Goal: Contribute content: Contribute content

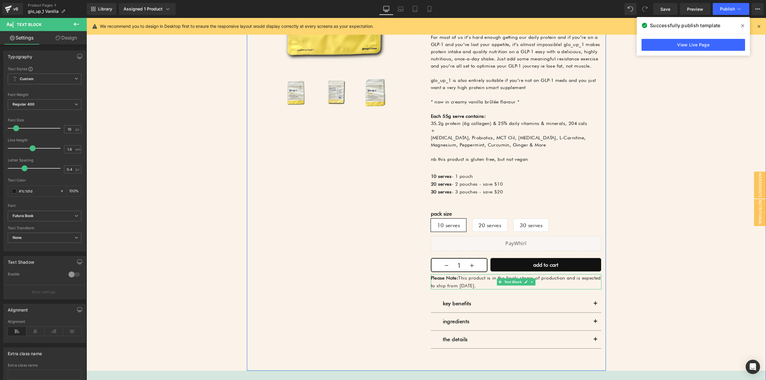
click at [494, 286] on p "Please Note: This product is in the finals stages of production and is expected…" at bounding box center [516, 281] width 171 height 15
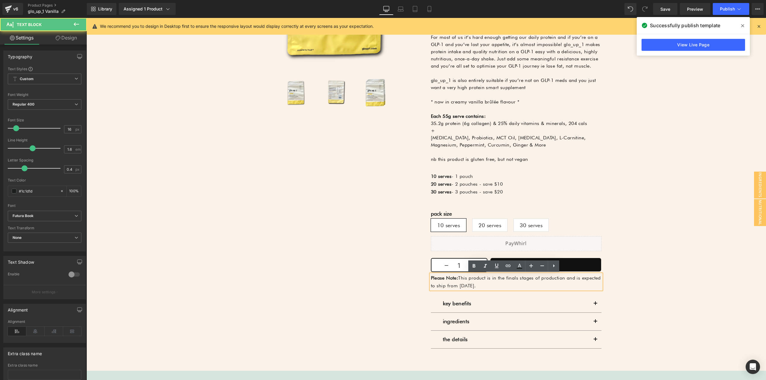
click at [515, 277] on p "Please Note: This product is in the finals stages of production and is expected…" at bounding box center [516, 281] width 171 height 15
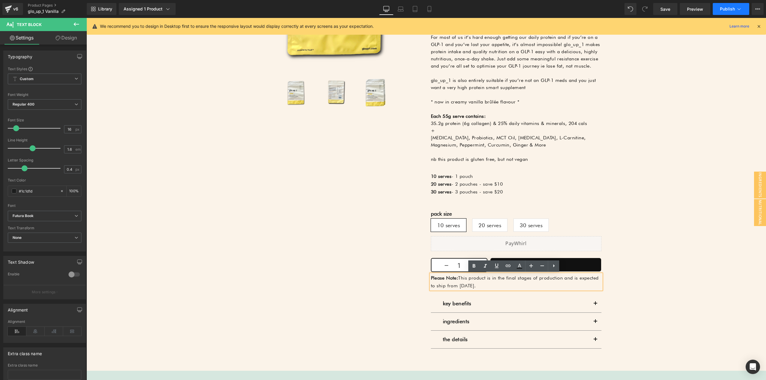
click at [736, 11] on button "Publish" at bounding box center [731, 9] width 36 height 12
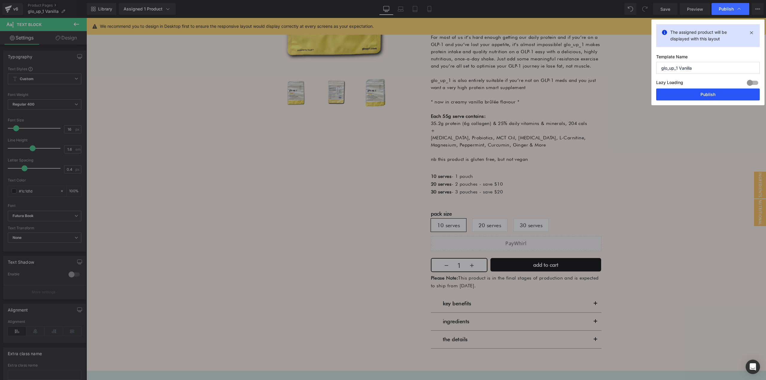
click at [703, 97] on button "Publish" at bounding box center [708, 95] width 104 height 12
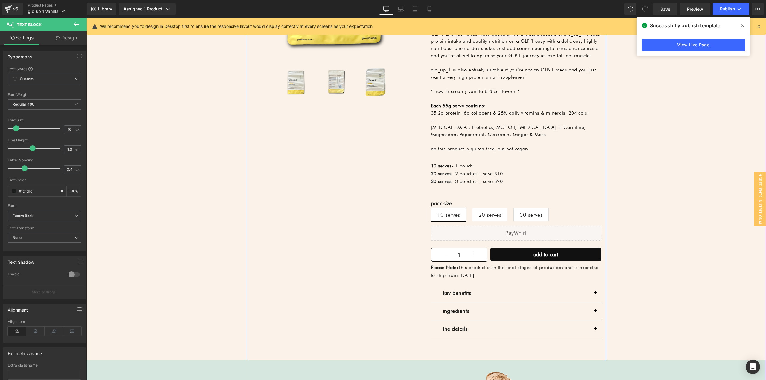
scroll to position [291, 0]
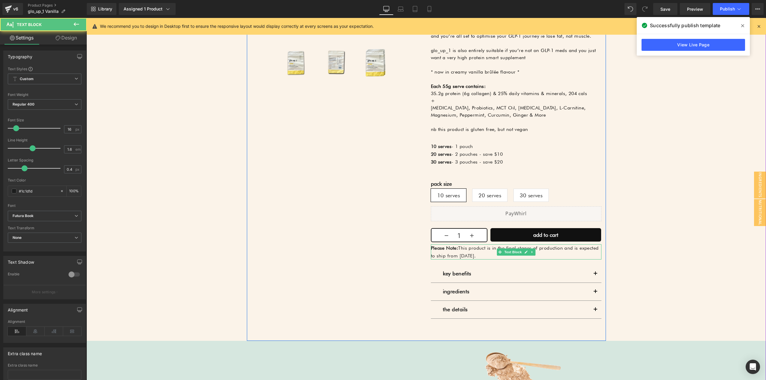
click at [444, 250] on strong "Please Note:" at bounding box center [445, 248] width 28 height 6
click at [38, 328] on icon at bounding box center [35, 331] width 19 height 9
click at [17, 330] on icon at bounding box center [17, 331] width 19 height 9
click at [31, 328] on icon at bounding box center [35, 331] width 19 height 9
click at [61, 39] on link "Design" at bounding box center [66, 37] width 43 height 13
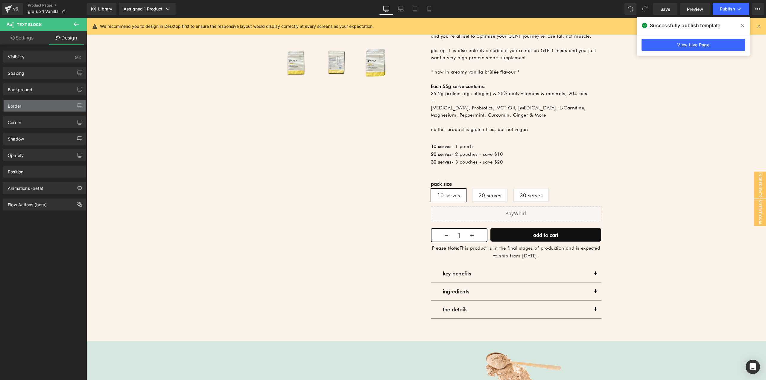
click at [21, 107] on div "Border" at bounding box center [14, 104] width 13 height 8
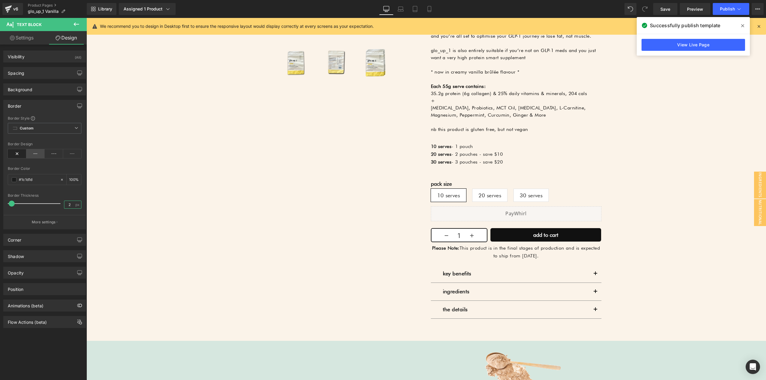
type input "2"
click at [36, 153] on icon at bounding box center [35, 153] width 19 height 9
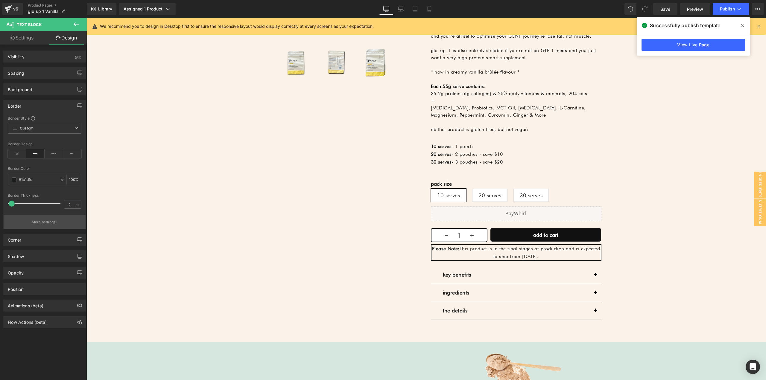
click at [52, 222] on p "More settings" at bounding box center [44, 222] width 24 height 5
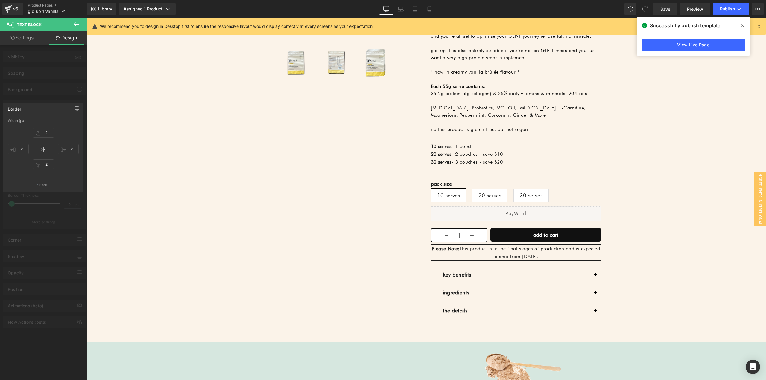
click at [39, 99] on div at bounding box center [43, 200] width 87 height 365
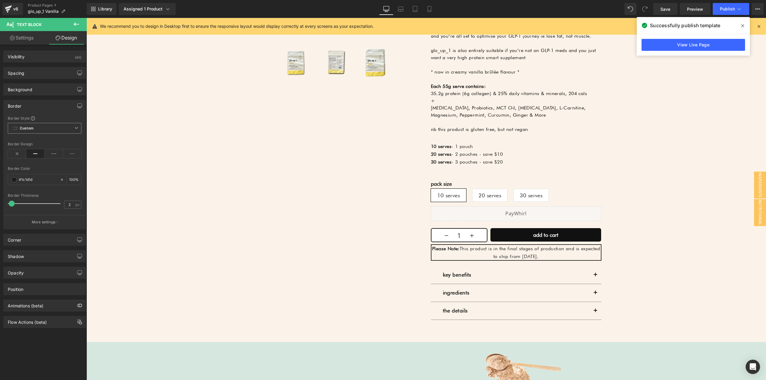
click at [37, 129] on span "Custom Setup Global Style" at bounding box center [45, 128] width 74 height 11
click at [45, 119] on div "Border Style" at bounding box center [45, 118] width 74 height 5
click at [56, 155] on icon at bounding box center [54, 153] width 19 height 9
click at [36, 156] on icon at bounding box center [35, 153] width 19 height 9
click at [69, 158] on div "Border Design" at bounding box center [45, 153] width 74 height 23
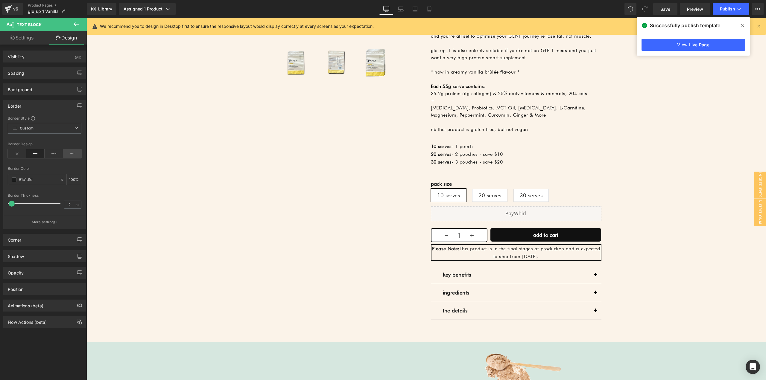
click at [66, 156] on icon at bounding box center [72, 153] width 19 height 9
click at [26, 154] on icon at bounding box center [35, 153] width 19 height 9
drag, startPoint x: 7, startPoint y: 152, endPoint x: 21, endPoint y: 154, distance: 14.2
click at [8, 152] on div "Border Style Custom Custom Setup Global Style Custom Setup Global Style solid B…" at bounding box center [45, 172] width 82 height 113
click at [20, 154] on icon at bounding box center [17, 153] width 19 height 9
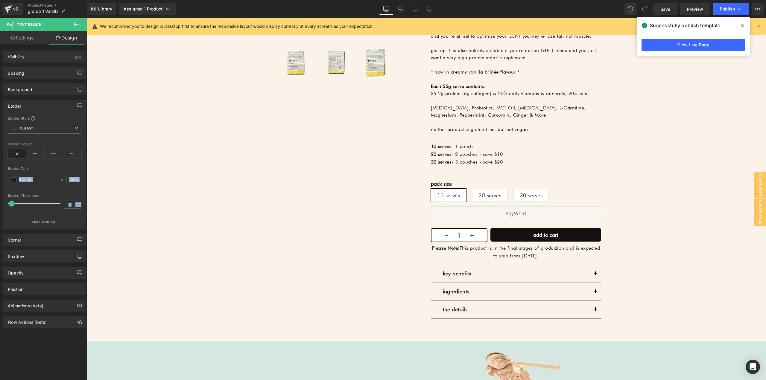
click at [34, 167] on div "Border Color" at bounding box center [45, 169] width 74 height 4
click at [33, 154] on icon at bounding box center [35, 153] width 19 height 9
click at [36, 165] on div "Border Style Custom Custom Setup Global Style Custom Setup Global Style solid B…" at bounding box center [45, 172] width 82 height 113
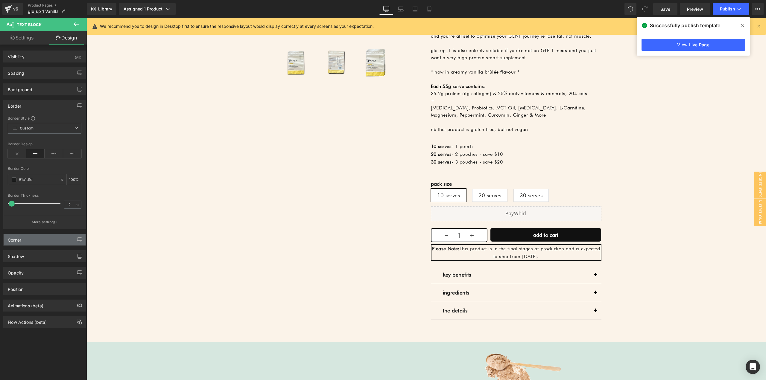
click at [27, 242] on div "Corner" at bounding box center [45, 239] width 82 height 11
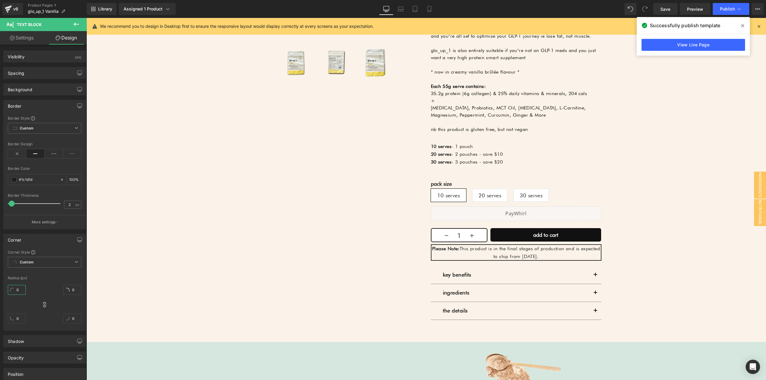
type input "1"
type input "5"
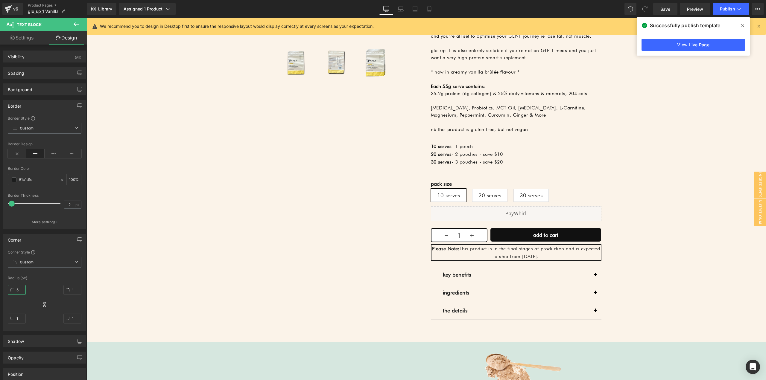
type input "5"
type input "136"
click at [73, 208] on div "2 px" at bounding box center [72, 205] width 17 height 8
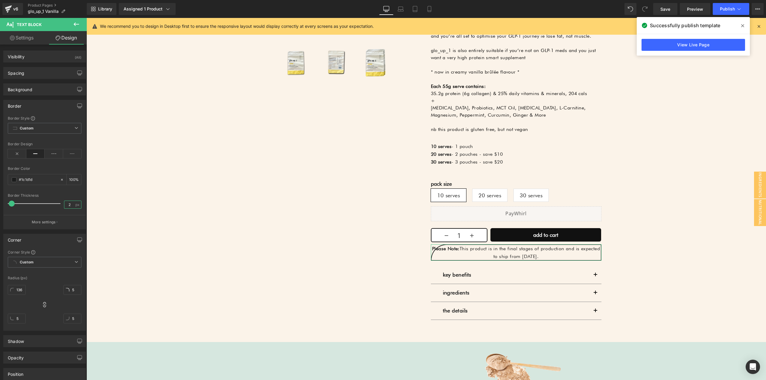
click at [70, 204] on input "2" at bounding box center [69, 204] width 10 height 7
type input "1"
click at [22, 291] on input "136" at bounding box center [17, 290] width 18 height 10
type input "5"
click at [45, 280] on div "Corner Style Custom Custom Setup Global Style Custom Setup Global Style Radius …" at bounding box center [45, 290] width 82 height 81
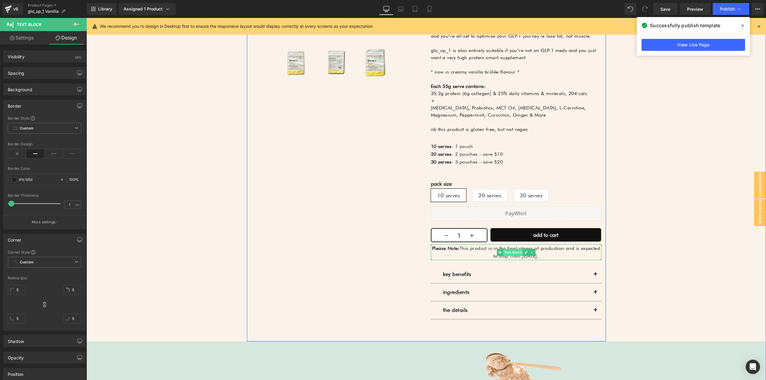
click at [504, 253] on span "Text Block" at bounding box center [513, 252] width 20 height 7
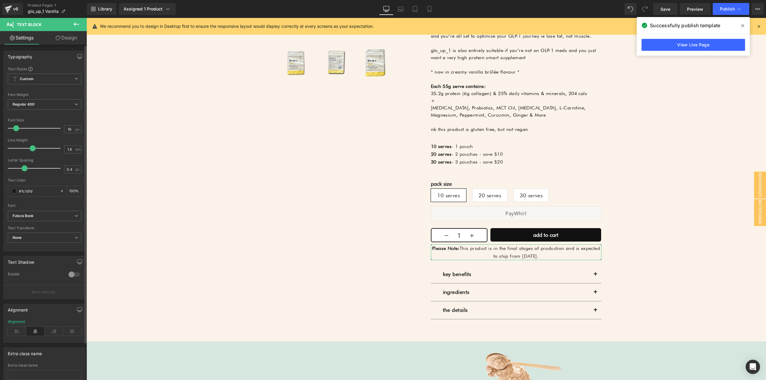
click at [31, 53] on div "Typography" at bounding box center [20, 55] width 25 height 8
click at [27, 57] on div "Typography" at bounding box center [20, 55] width 25 height 8
click at [51, 38] on link "Design" at bounding box center [66, 37] width 43 height 13
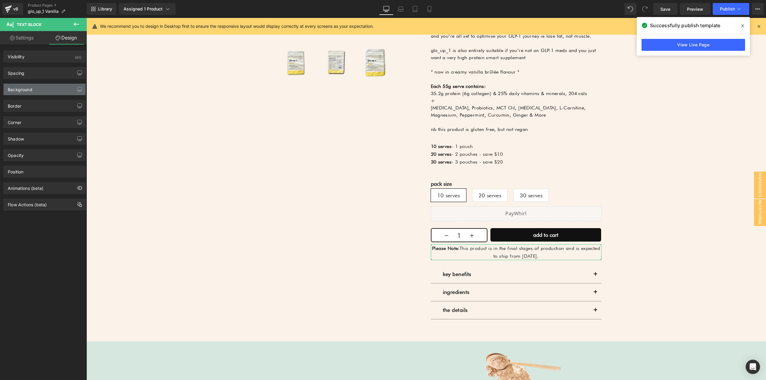
click at [24, 90] on div "Background" at bounding box center [20, 88] width 25 height 8
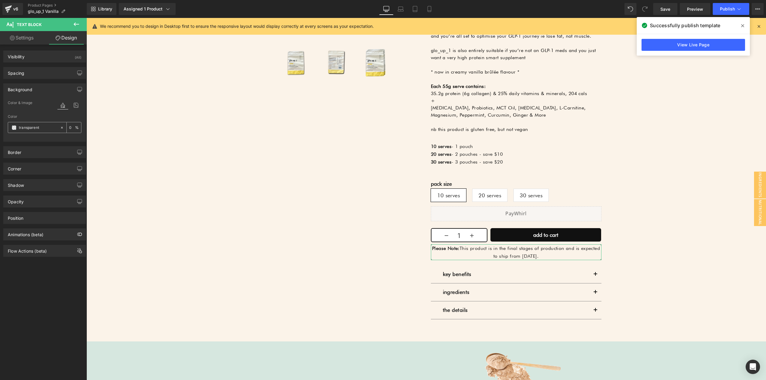
click at [46, 125] on input "transparent" at bounding box center [38, 127] width 38 height 7
type input "000"
type input "100"
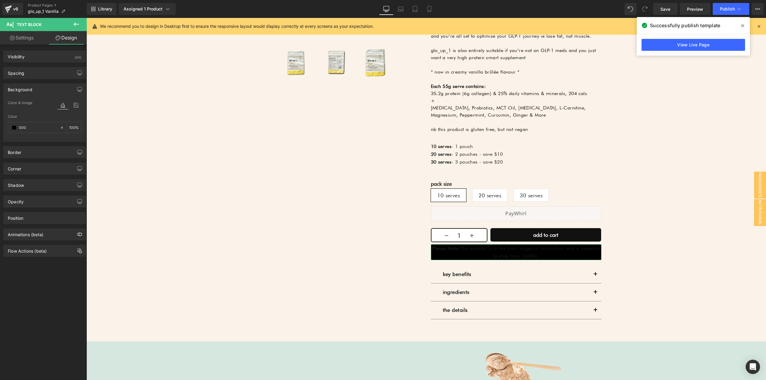
type input "000"
click at [20, 39] on link "Settings" at bounding box center [21, 37] width 43 height 13
type input "100"
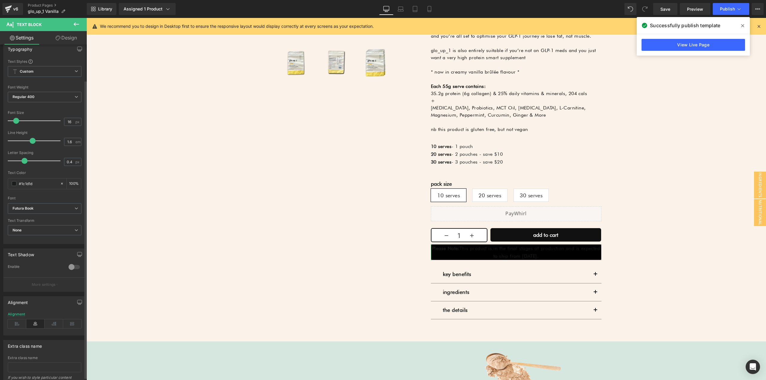
scroll to position [0, 0]
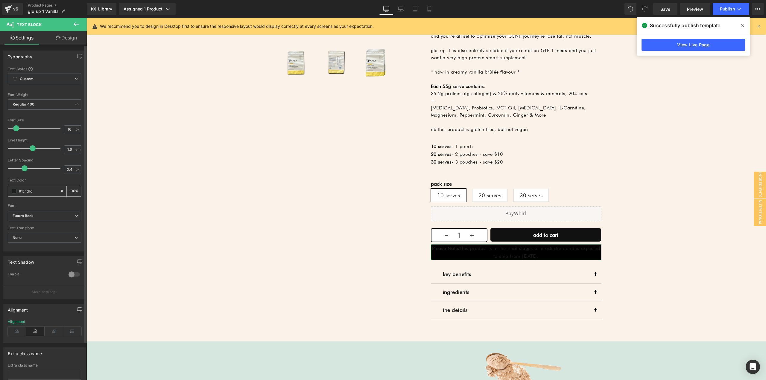
click at [34, 190] on input "#1c1d1d" at bounding box center [38, 191] width 38 height 7
type input "f"
type input "0"
type input "fff"
type input "100"
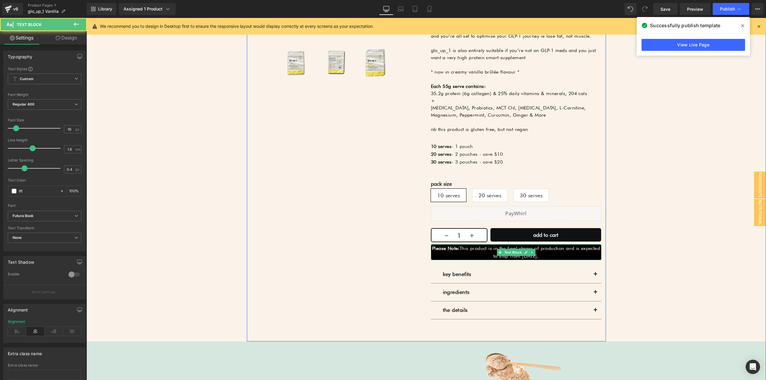
type input "#ffffff"
click at [469, 251] on p "Please Note: This product is in the final stages of production and is expected …" at bounding box center [516, 252] width 170 height 15
click at [73, 41] on link "Design" at bounding box center [66, 37] width 43 height 13
type input "0"
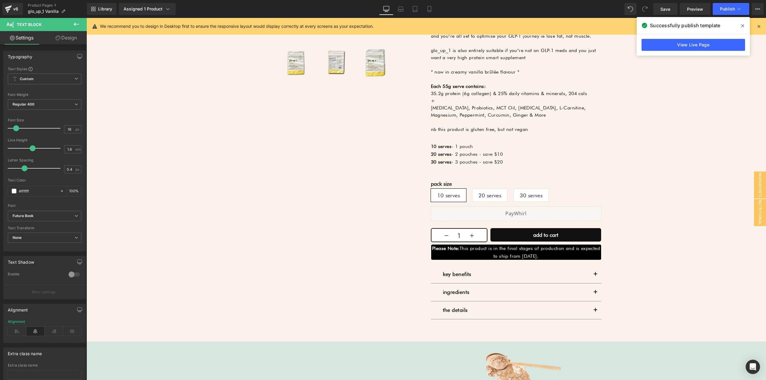
type input "0"
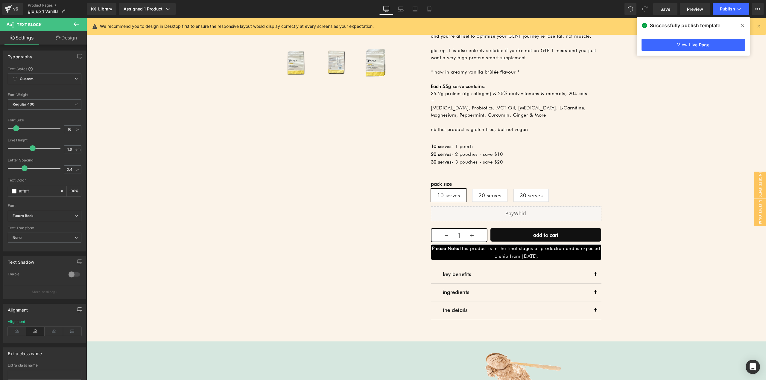
type input "0"
type input "#000000"
type input "100"
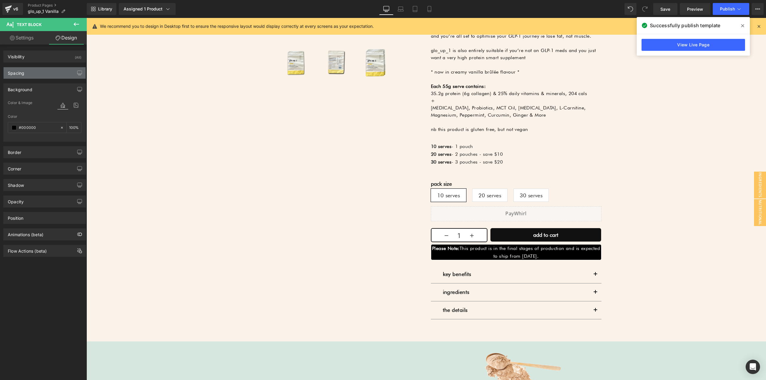
click at [42, 74] on div "Spacing" at bounding box center [45, 72] width 82 height 11
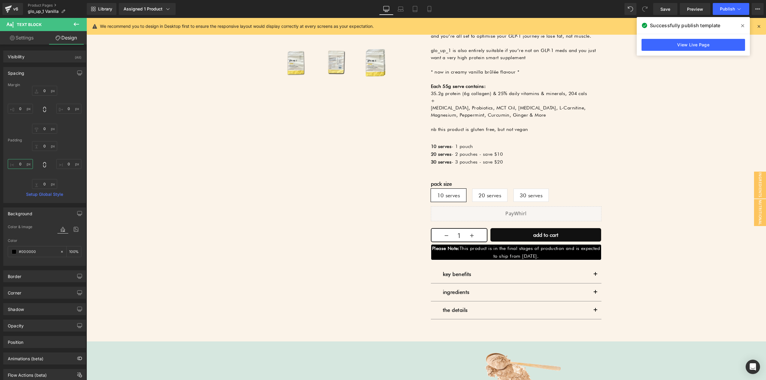
click at [26, 161] on input "0" at bounding box center [20, 164] width 25 height 10
type input "10"
click at [72, 165] on input "0" at bounding box center [68, 164] width 25 height 10
type input "10"
click at [43, 143] on input "0" at bounding box center [44, 146] width 25 height 10
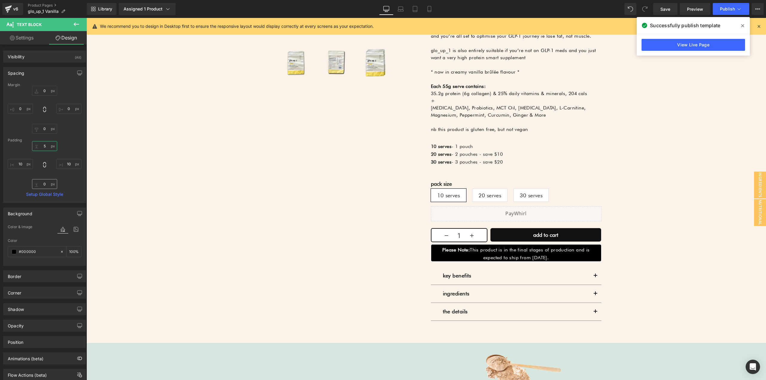
type input "5"
click at [44, 187] on input "0" at bounding box center [44, 184] width 25 height 10
type input "5"
click at [262, 220] on div "Sale Off (P) Image ‹" at bounding box center [426, 108] width 359 height 473
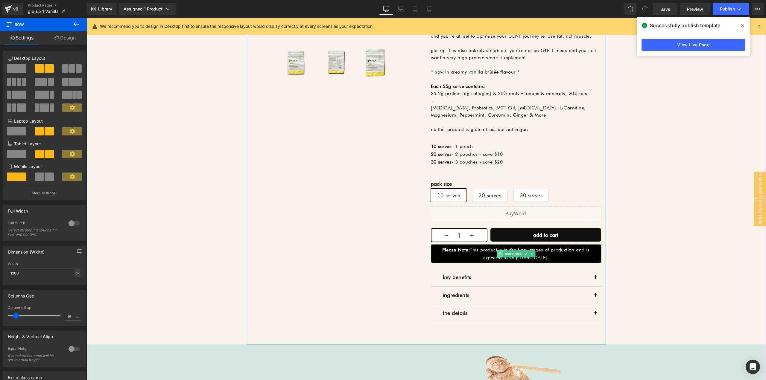
click at [498, 255] on icon at bounding box center [499, 254] width 3 height 4
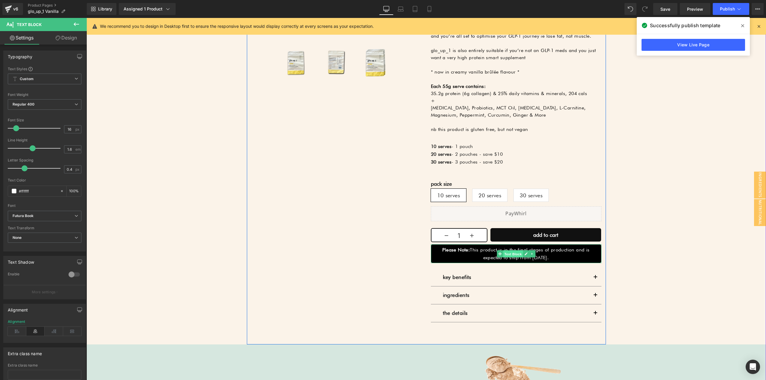
click at [509, 252] on span "Text Block" at bounding box center [513, 254] width 20 height 7
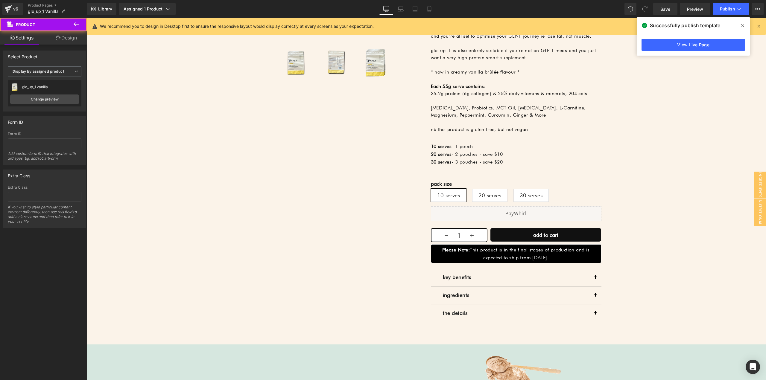
click at [658, 275] on div "Sale Off (P) Image ‹" at bounding box center [425, 295] width 673 height 846
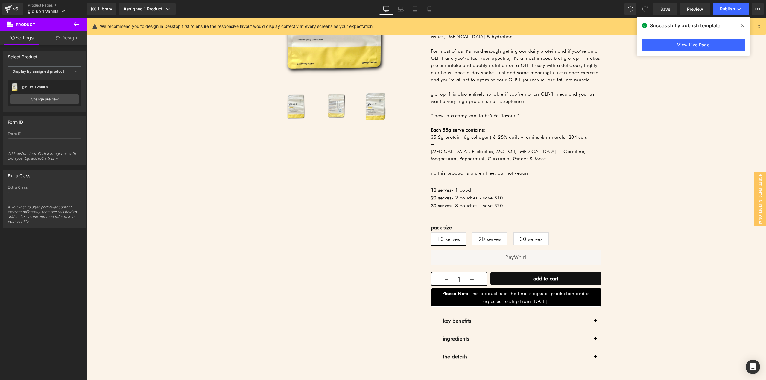
scroll to position [261, 0]
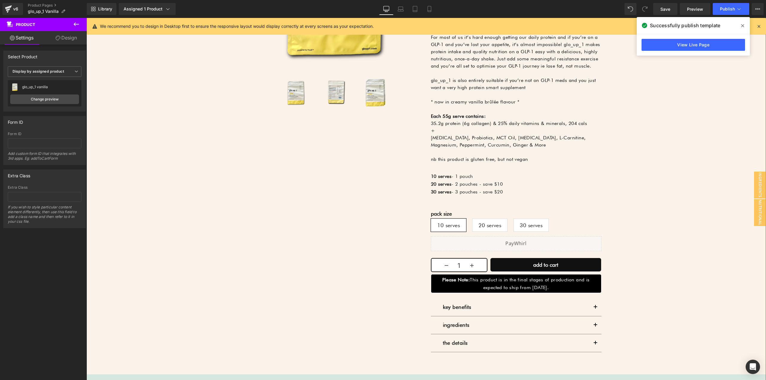
click at [541, 287] on p "Please Note: This product is in the final stages of production and is expected …" at bounding box center [516, 283] width 164 height 15
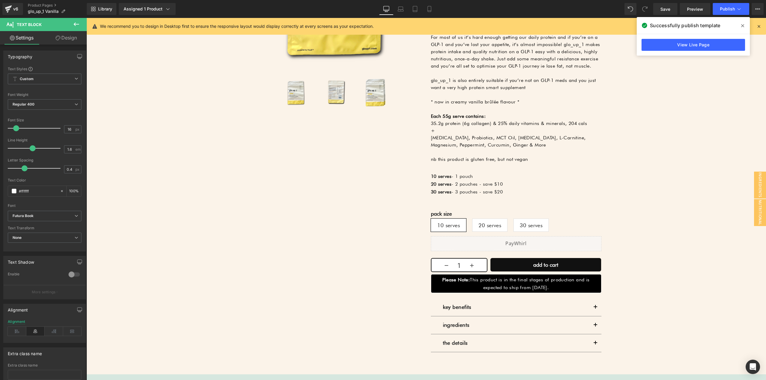
click at [54, 40] on link "Design" at bounding box center [66, 37] width 43 height 13
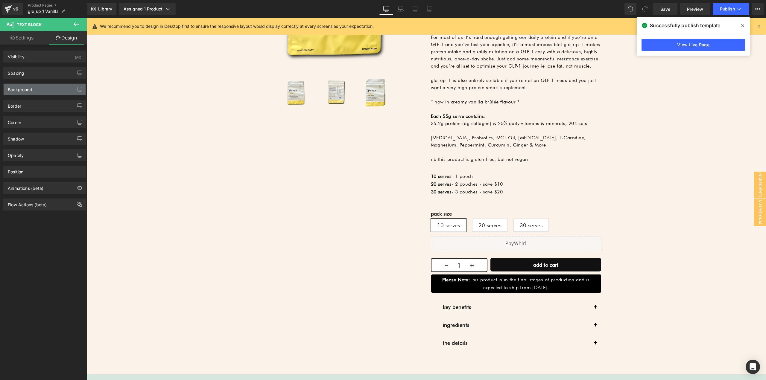
click at [24, 88] on div "Background" at bounding box center [20, 88] width 25 height 8
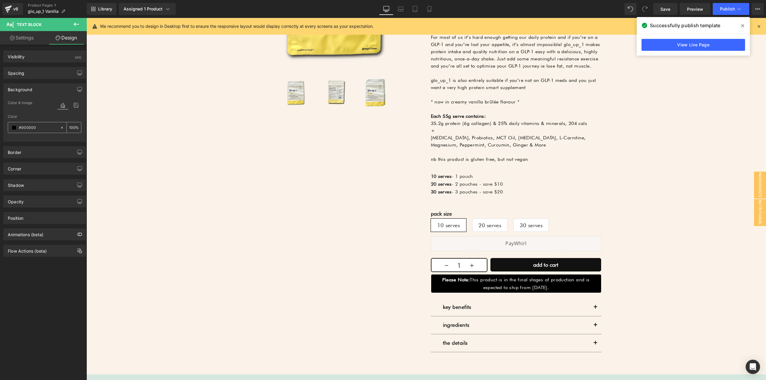
click at [37, 130] on input "#000000" at bounding box center [38, 127] width 38 height 7
type input "tr"
type input "0"
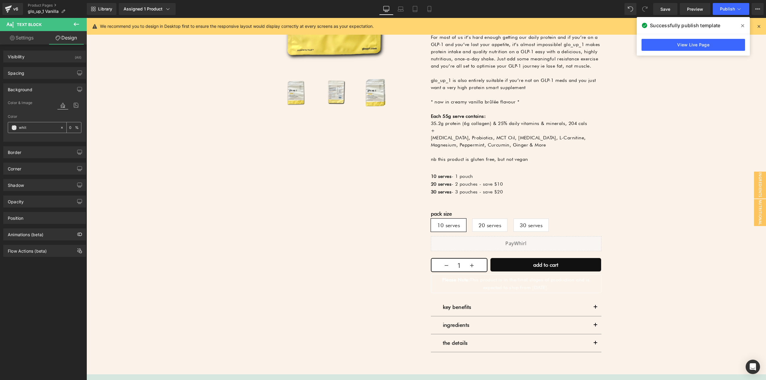
type input "white"
type input "100"
type input "#ffffff"
click at [25, 38] on link "Settings" at bounding box center [21, 37] width 43 height 13
type input "100"
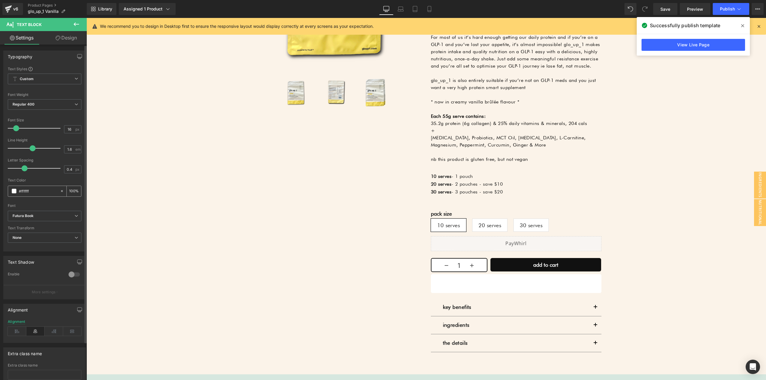
click at [34, 193] on input "#ffffff" at bounding box center [38, 191] width 38 height 7
type input "b"
type input "0"
type input "black"
type input "100"
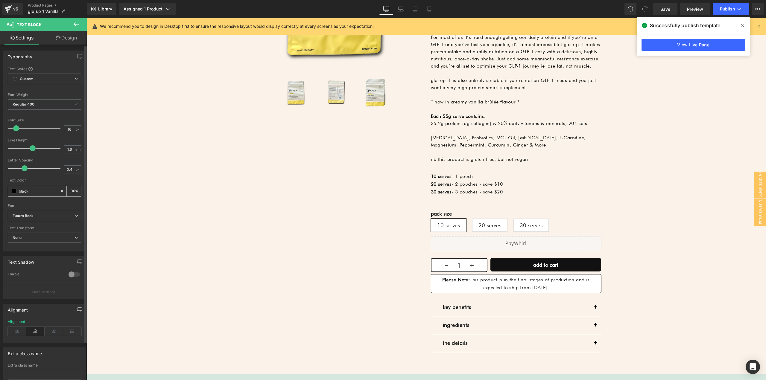
type input "black"
click at [262, 224] on div "Sale Off (P) Image ‹" at bounding box center [426, 138] width 359 height 473
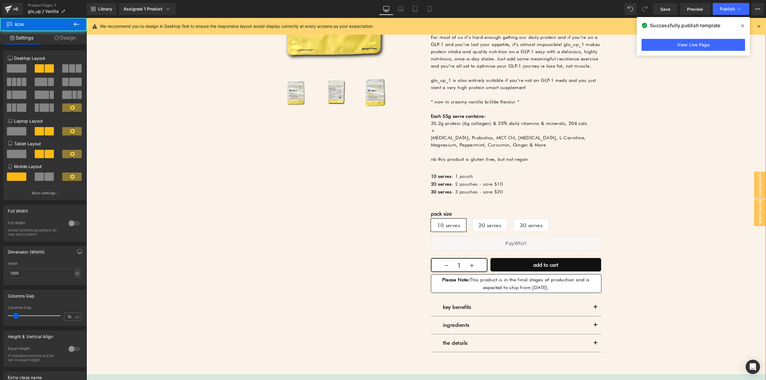
click at [684, 285] on div "Sale Off (P) Image ‹" at bounding box center [425, 325] width 673 height 846
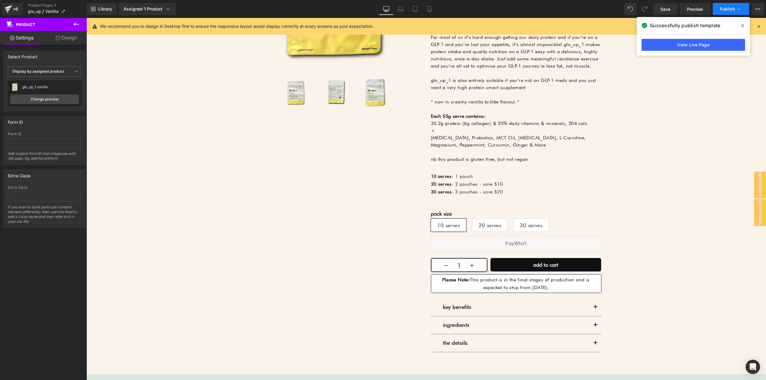
click at [727, 7] on span "Publish" at bounding box center [727, 9] width 15 height 5
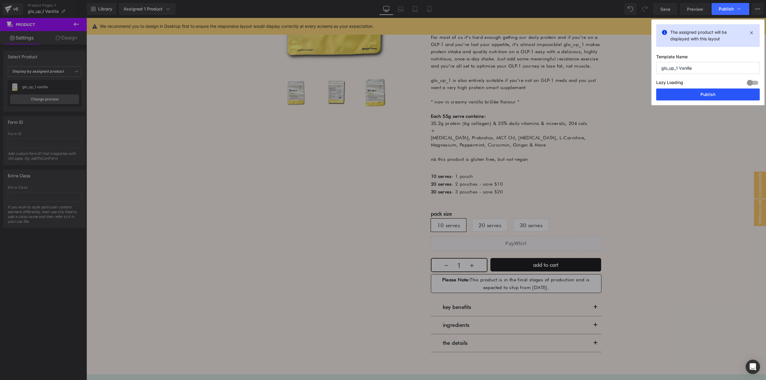
click at [694, 89] on button "Publish" at bounding box center [708, 95] width 104 height 12
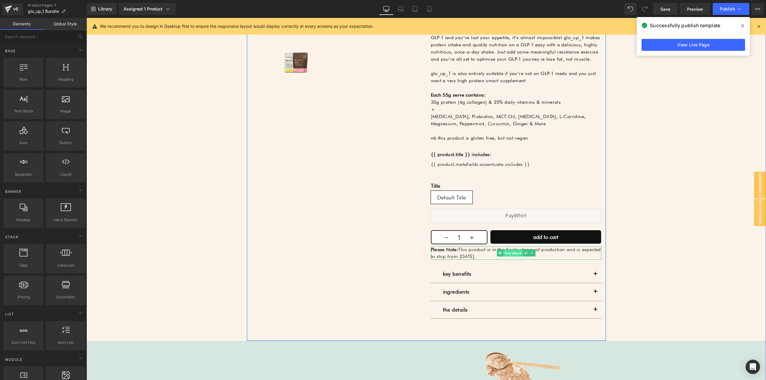
click at [517, 253] on span "Text Block" at bounding box center [513, 253] width 20 height 7
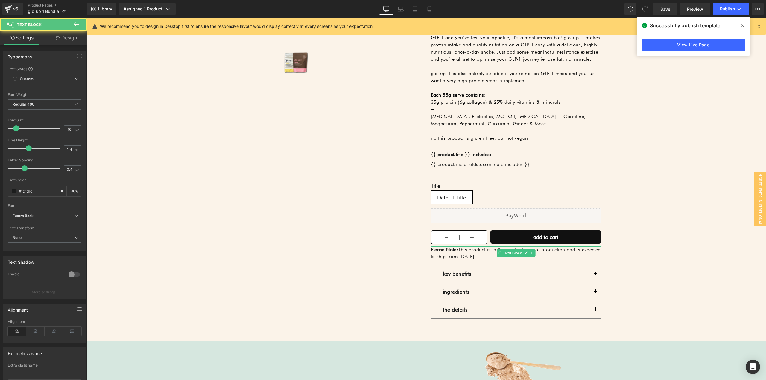
click at [539, 249] on p "Please Note: This product is in the finals stages of production and is expected…" at bounding box center [516, 252] width 171 height 13
click at [516, 250] on p "Please Note: This product is in the finals stages of production and is expected…" at bounding box center [516, 252] width 171 height 13
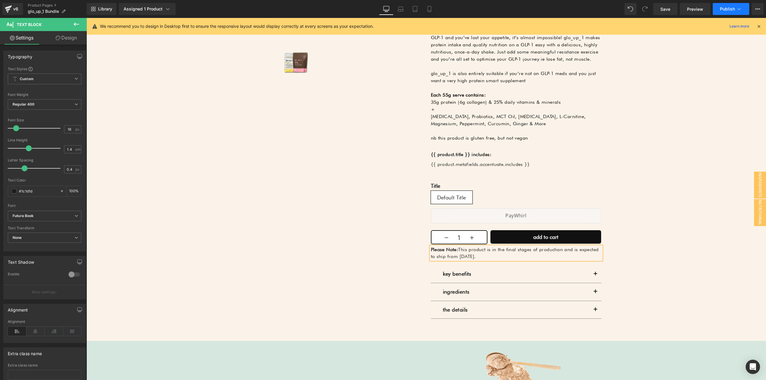
click at [723, 9] on span "Publish" at bounding box center [727, 9] width 15 height 5
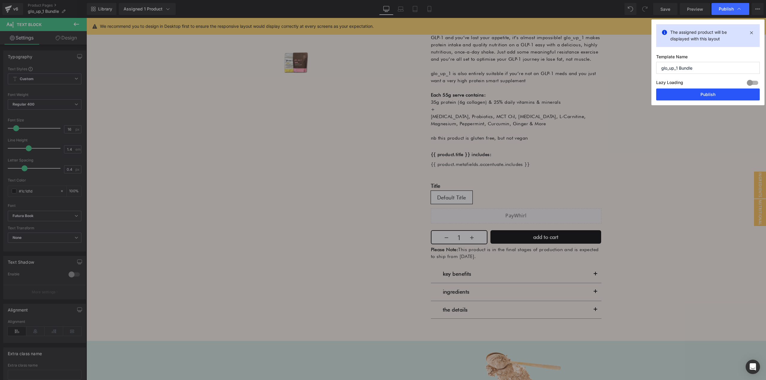
click at [684, 93] on button "Publish" at bounding box center [708, 95] width 104 height 12
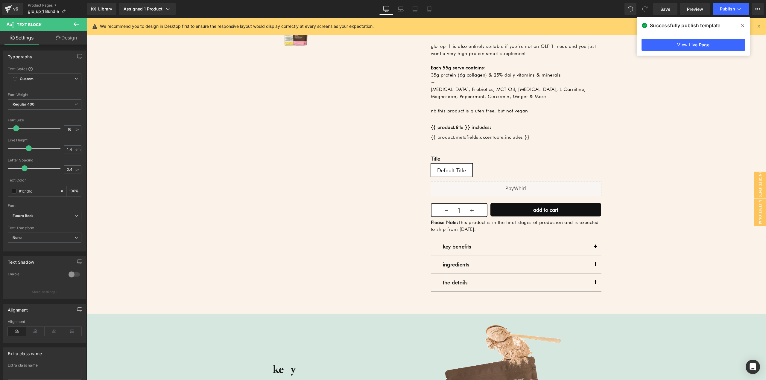
scroll to position [321, 0]
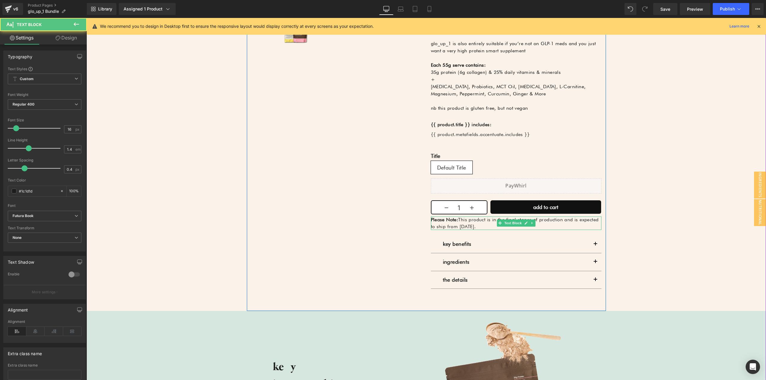
click at [475, 223] on p "Please Note: This product is in the final stages of production and is expected …" at bounding box center [516, 223] width 171 height 13
click at [38, 333] on icon at bounding box center [35, 331] width 19 height 9
click at [39, 191] on input "#1c1d1d" at bounding box center [38, 191] width 38 height 7
type input "n"
type input "0"
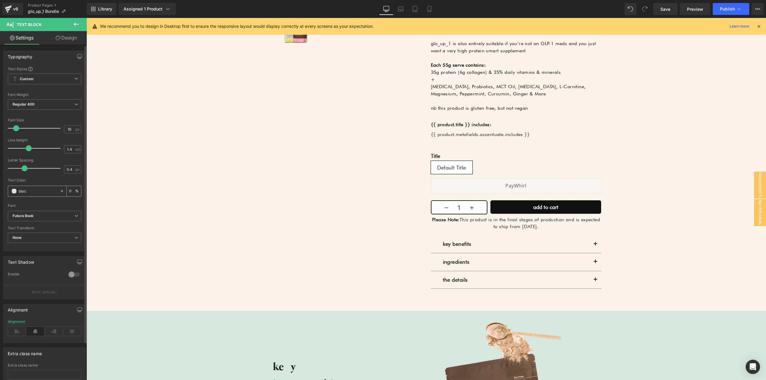
type input "black"
type input "100"
type input "black"
click at [66, 40] on link "Design" at bounding box center [66, 37] width 43 height 13
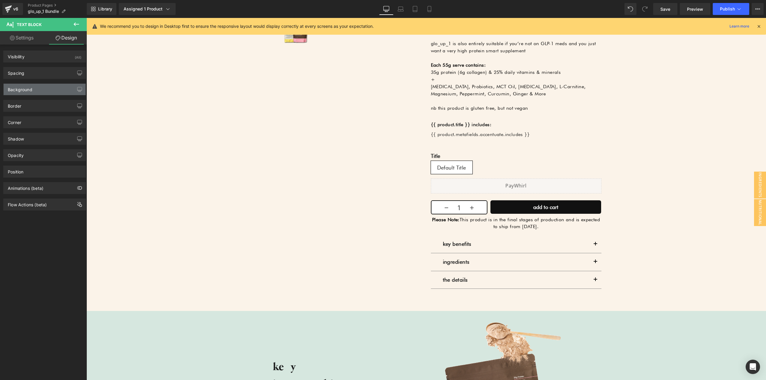
click at [27, 88] on div "Background" at bounding box center [20, 88] width 25 height 8
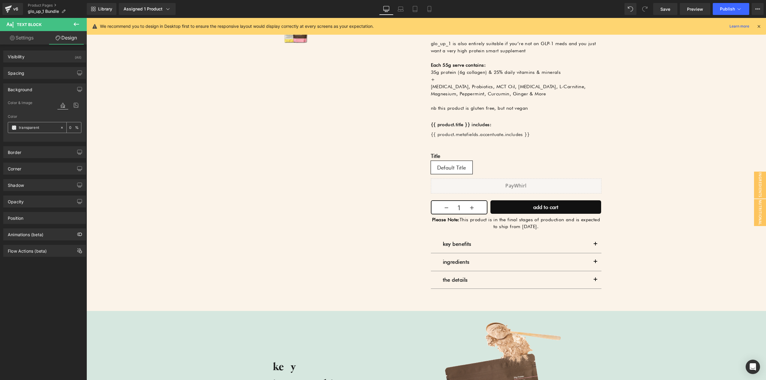
click at [42, 127] on input "transparent" at bounding box center [38, 127] width 38 height 7
type input "white"
type input "100"
type input "#ffffff"
click at [44, 157] on div "Border" at bounding box center [45, 152] width 82 height 11
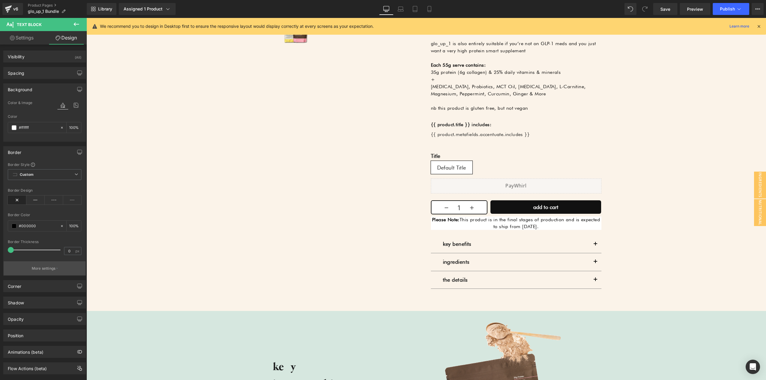
click at [39, 269] on p "More settings" at bounding box center [44, 268] width 24 height 5
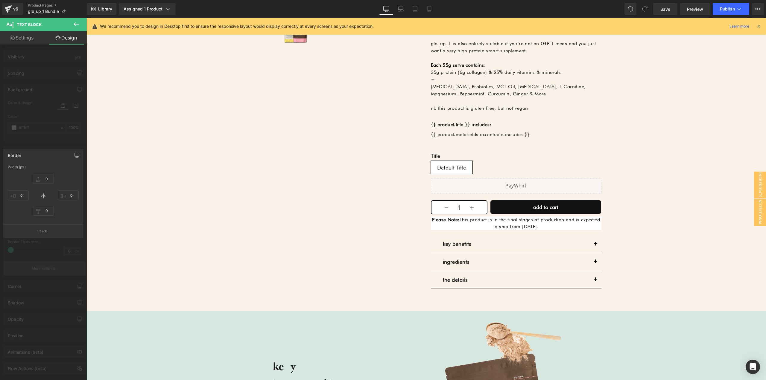
click at [33, 265] on div at bounding box center [43, 200] width 87 height 365
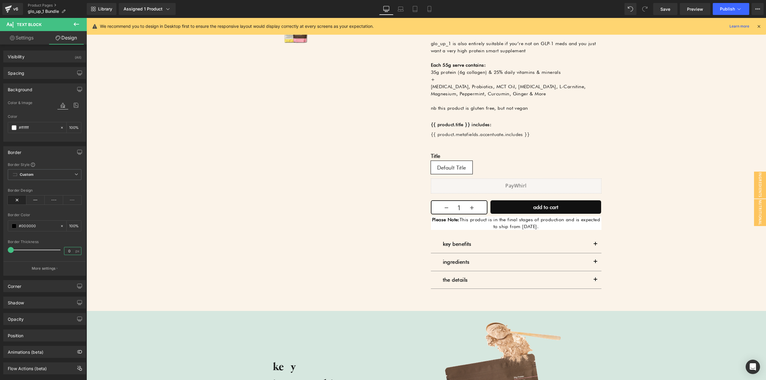
click at [71, 251] on input "0" at bounding box center [69, 250] width 10 height 7
type input "1"
click at [32, 201] on icon at bounding box center [35, 200] width 19 height 9
click at [43, 287] on div "Corner" at bounding box center [45, 286] width 82 height 11
click at [22, 335] on input "0" at bounding box center [17, 336] width 18 height 10
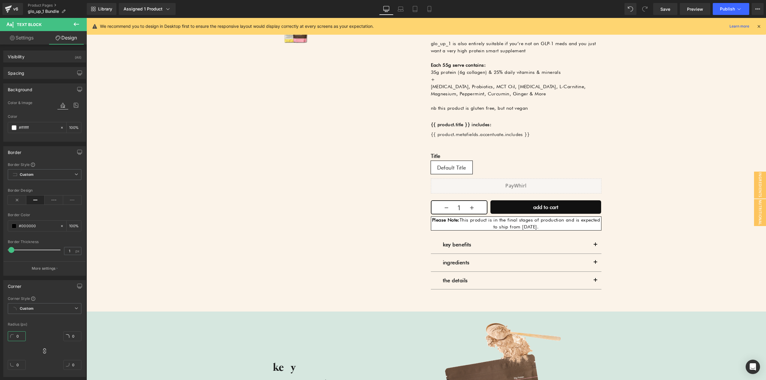
type input "5"
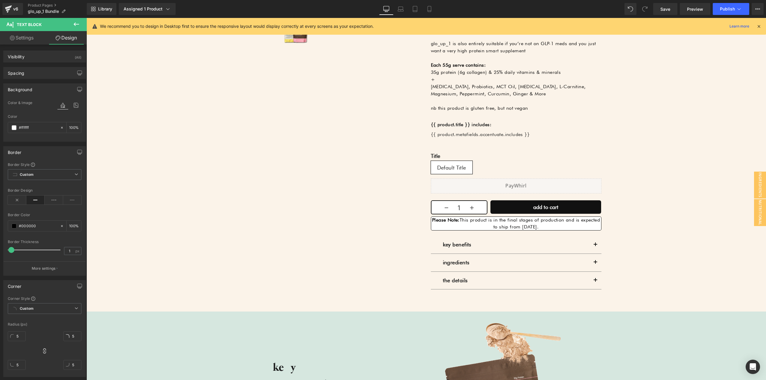
click at [35, 324] on div "Radius (px)" at bounding box center [45, 324] width 74 height 4
click at [35, 71] on div "Spacing" at bounding box center [45, 72] width 82 height 11
click at [46, 144] on input "0" at bounding box center [44, 146] width 25 height 10
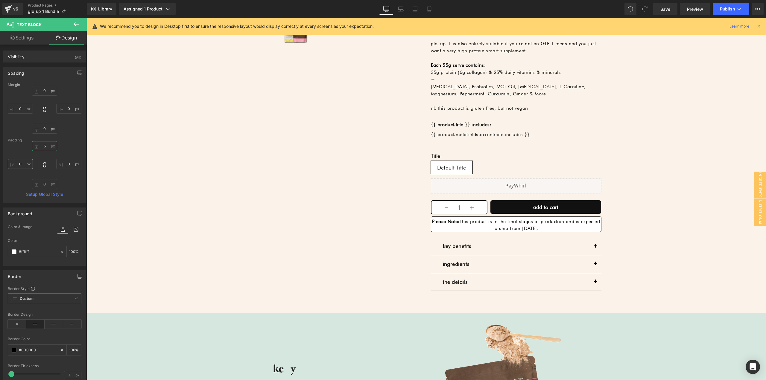
type input "5"
click at [22, 145] on div "5 5 0px 0 0px 0 68px 68" at bounding box center [45, 165] width 74 height 48
click at [21, 156] on div "5 5 0px 0 0px 0 65px 65" at bounding box center [45, 165] width 74 height 48
click at [21, 167] on input "65" at bounding box center [20, 164] width 25 height 10
type input "10"
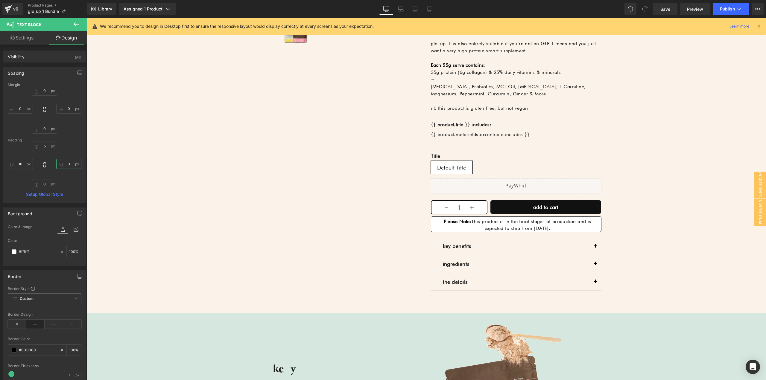
click at [71, 165] on input "0" at bounding box center [68, 164] width 25 height 10
type input "10"
click at [46, 185] on input "0" at bounding box center [44, 184] width 25 height 10
type input "5"
click at [728, 10] on span "Publish" at bounding box center [727, 9] width 15 height 5
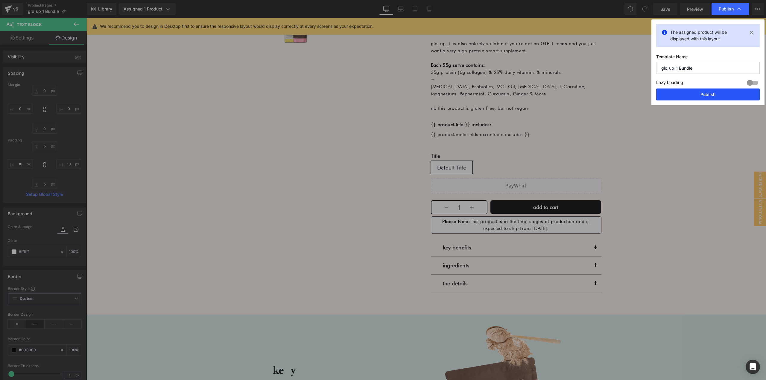
click at [685, 98] on button "Publish" at bounding box center [708, 95] width 104 height 12
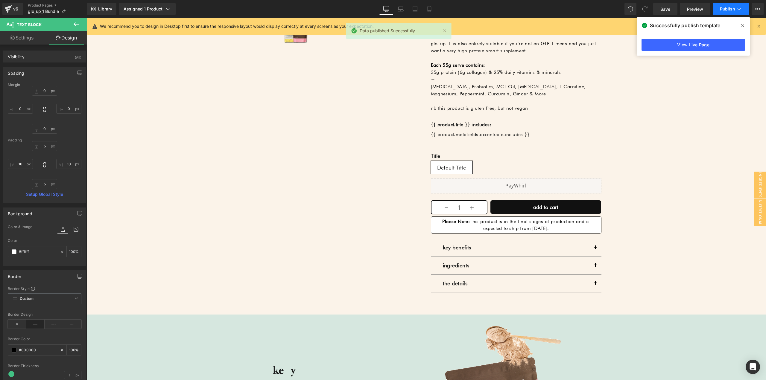
click at [722, 10] on span "Publish" at bounding box center [727, 9] width 15 height 5
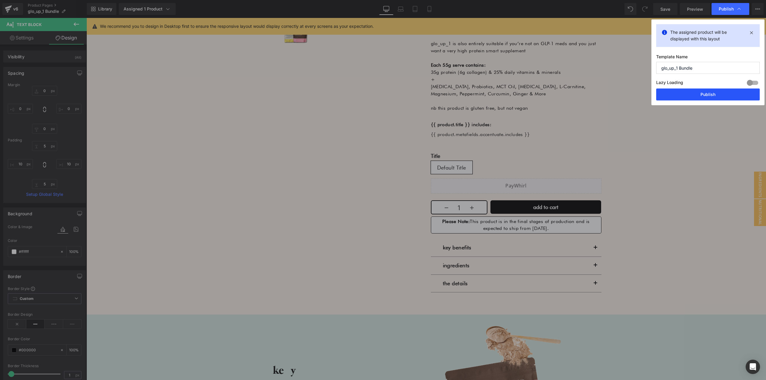
click at [704, 91] on button "Publish" at bounding box center [708, 95] width 104 height 12
